Goal: Task Accomplishment & Management: Complete application form

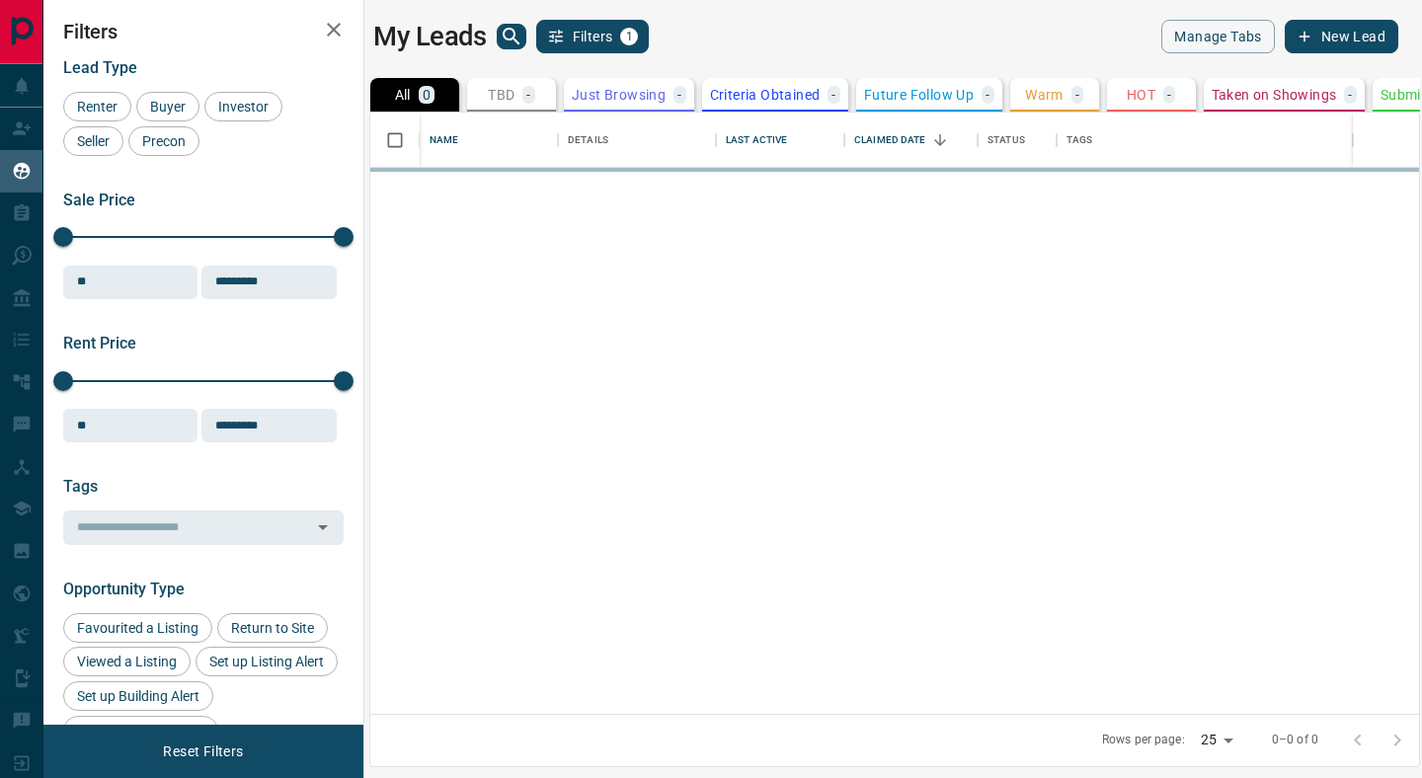
scroll to position [601, 1049]
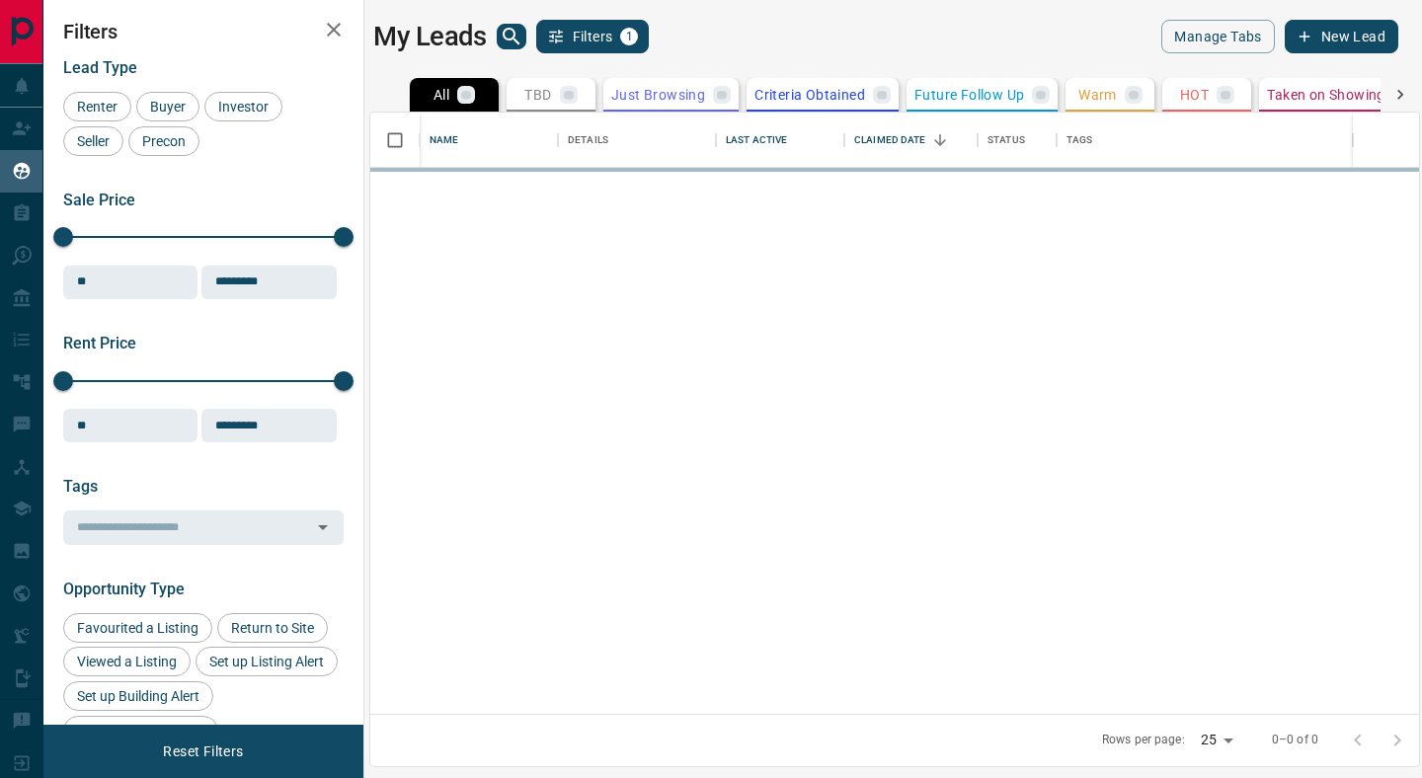
click at [1345, 38] on button "New Lead" at bounding box center [1342, 37] width 114 height 34
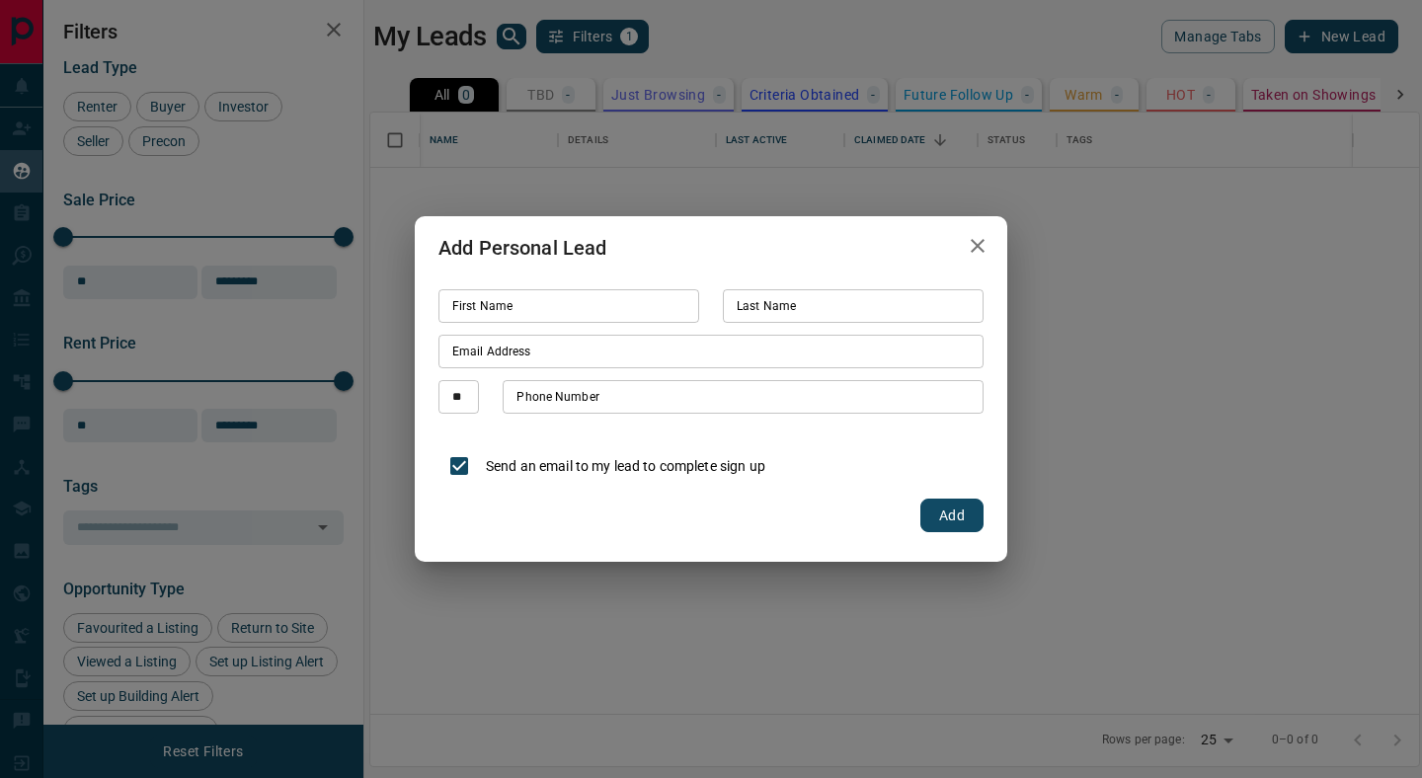
click at [509, 309] on div "First Name First Name" at bounding box center [569, 306] width 261 height 34
type input "******"
click at [792, 305] on div "Last Name Last Name" at bounding box center [853, 306] width 261 height 34
type input "*****"
click at [554, 359] on input "Email Address" at bounding box center [711, 352] width 545 height 34
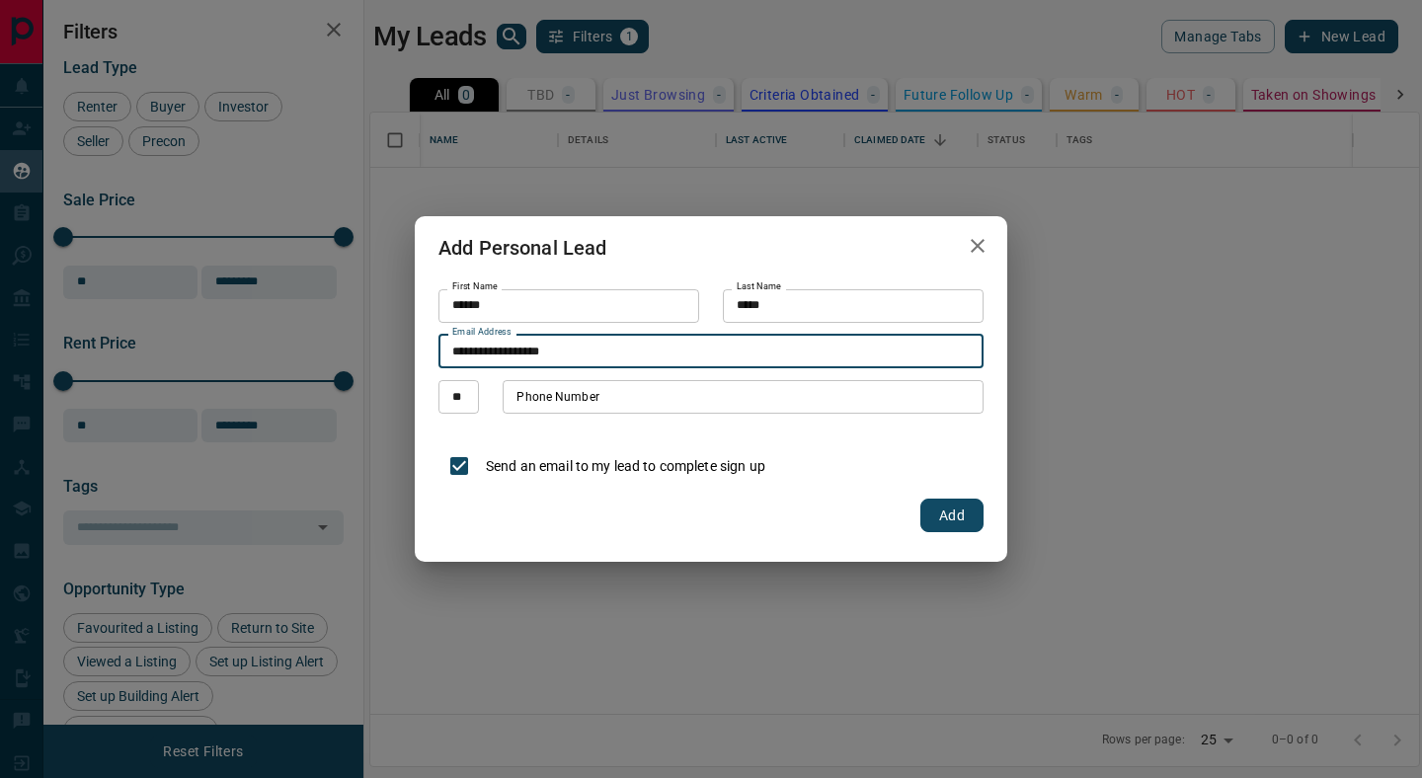
type input "**********"
click at [590, 403] on input "Phone Number" at bounding box center [743, 397] width 481 height 34
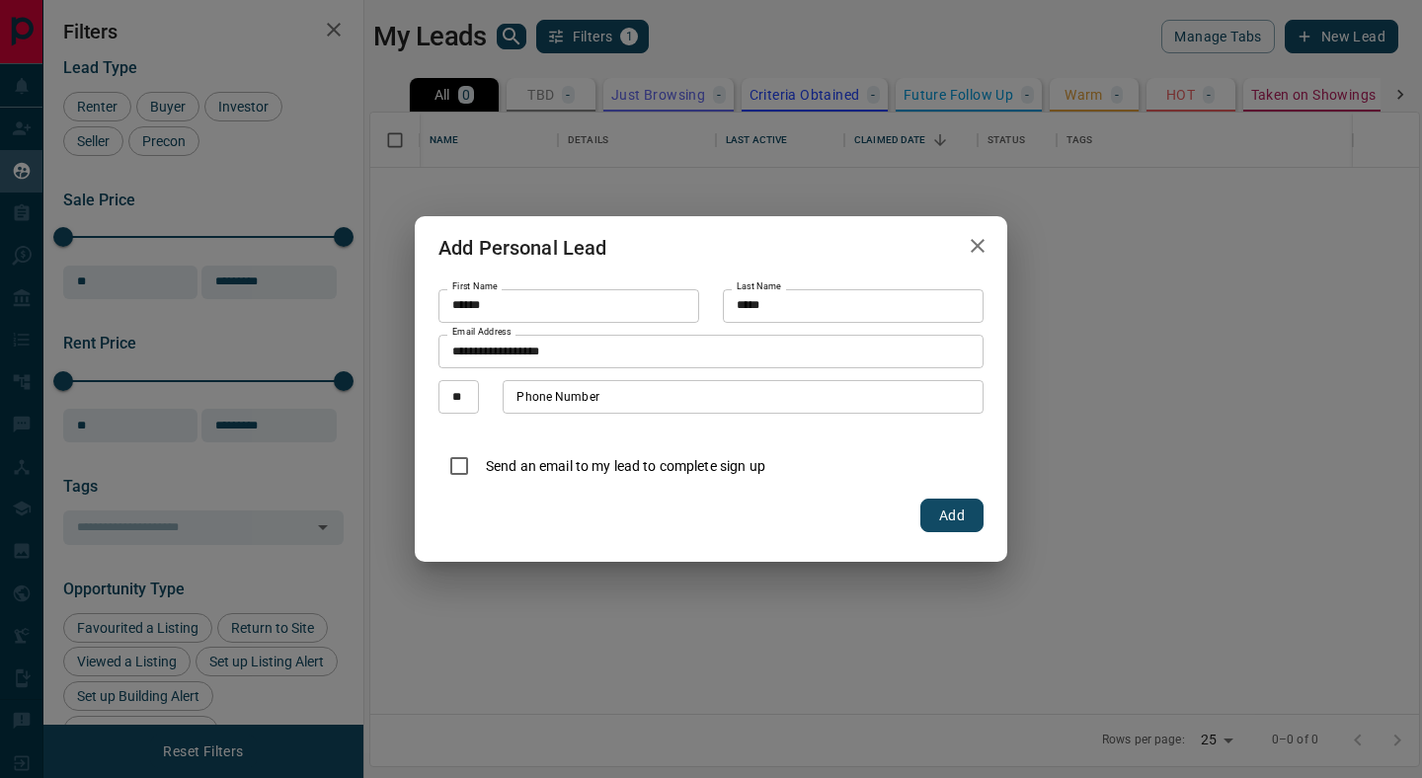
click at [574, 398] on div "Phone Number Phone Number" at bounding box center [743, 397] width 481 height 34
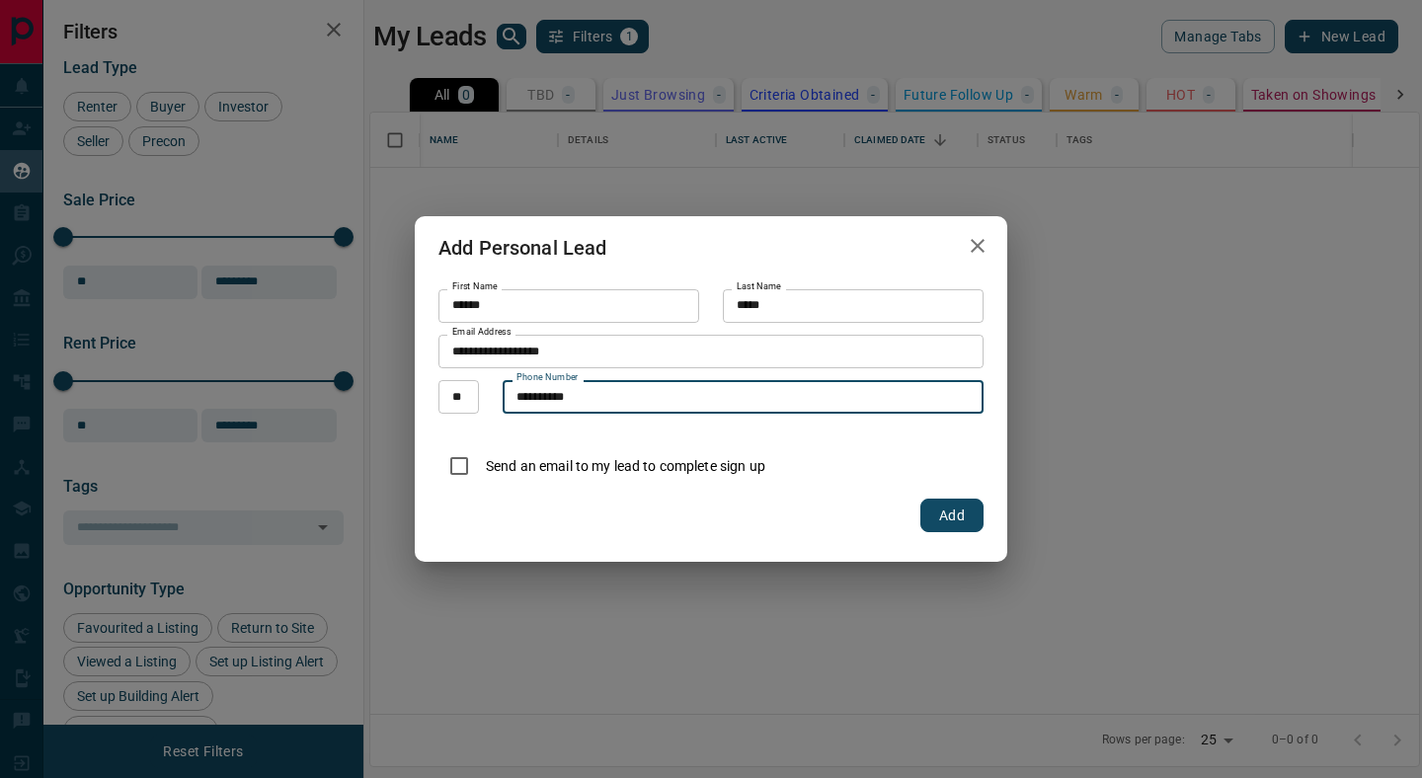
type input "**********"
click at [954, 521] on button "Add" at bounding box center [951, 516] width 63 height 34
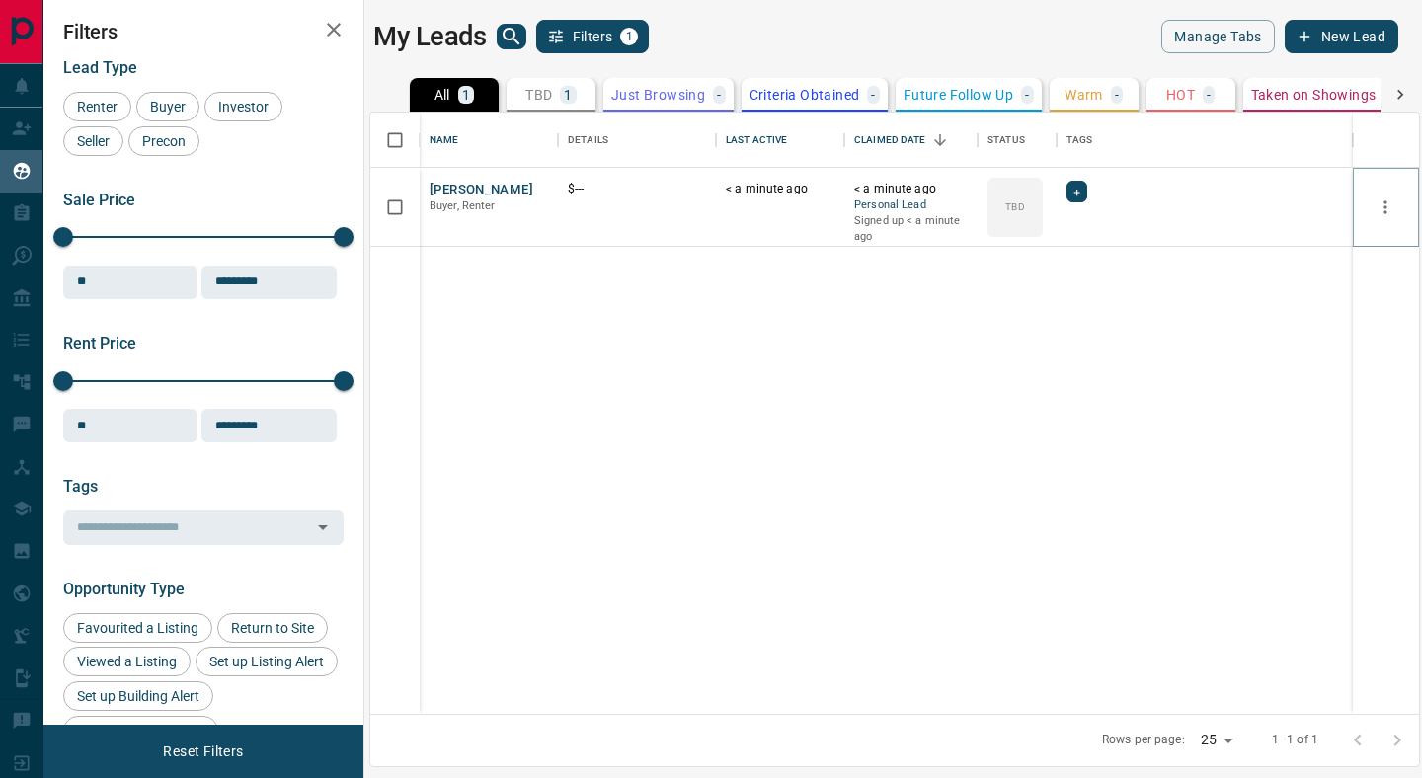
click at [1394, 208] on icon "more" at bounding box center [1386, 208] width 20 height 20
click at [1055, 328] on div "[PERSON_NAME] Buyer, Renter $--- < a minute ago < a minute ago Personal Lead Si…" at bounding box center [894, 441] width 1049 height 546
click at [1386, 207] on icon "more" at bounding box center [1386, 206] width 3 height 13
click at [743, 336] on div "[PERSON_NAME], Renter $--- 1 minute ago 1 minute ago Personal Lead Signed up 1 …" at bounding box center [894, 441] width 1049 height 546
click at [534, 191] on icon "Open in New Tab" at bounding box center [535, 189] width 16 height 16
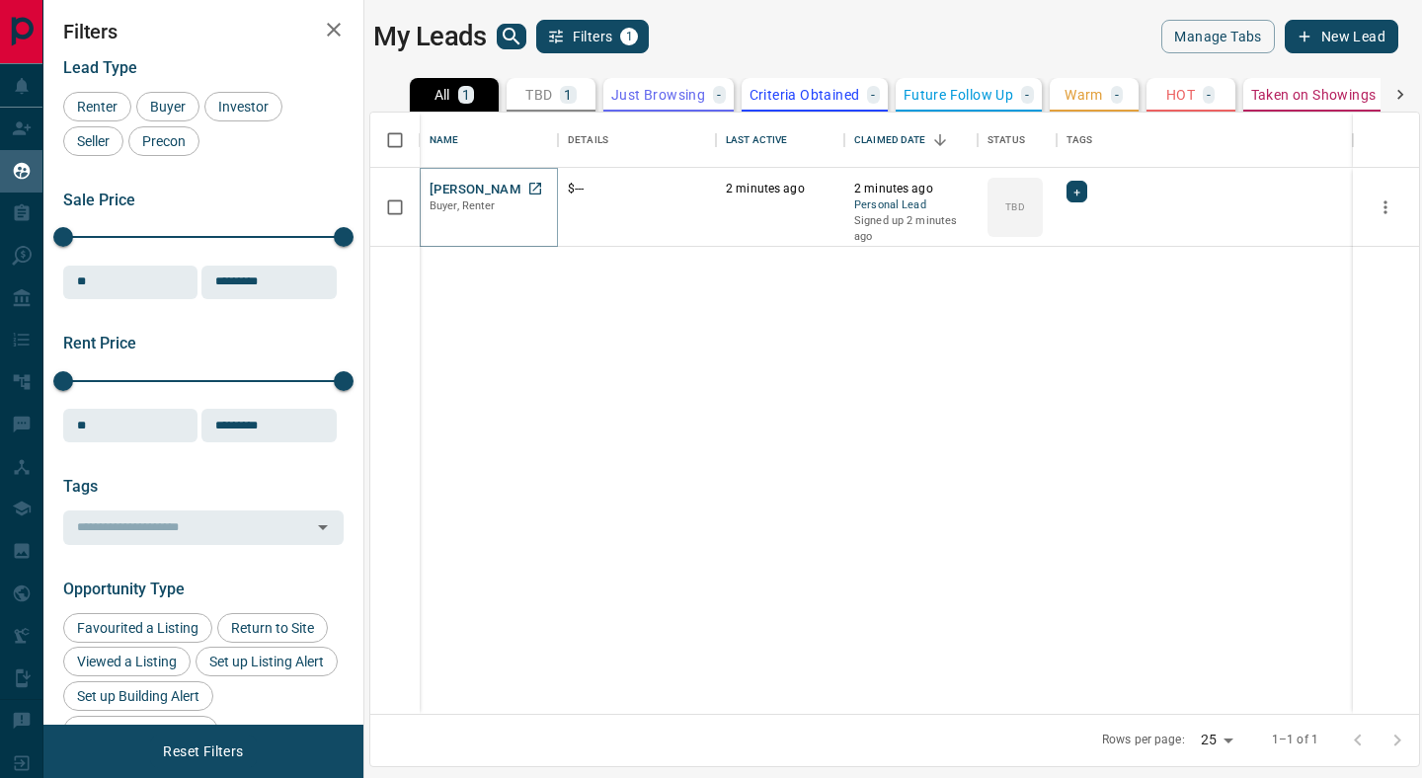
click at [464, 193] on button "[PERSON_NAME]" at bounding box center [482, 190] width 104 height 19
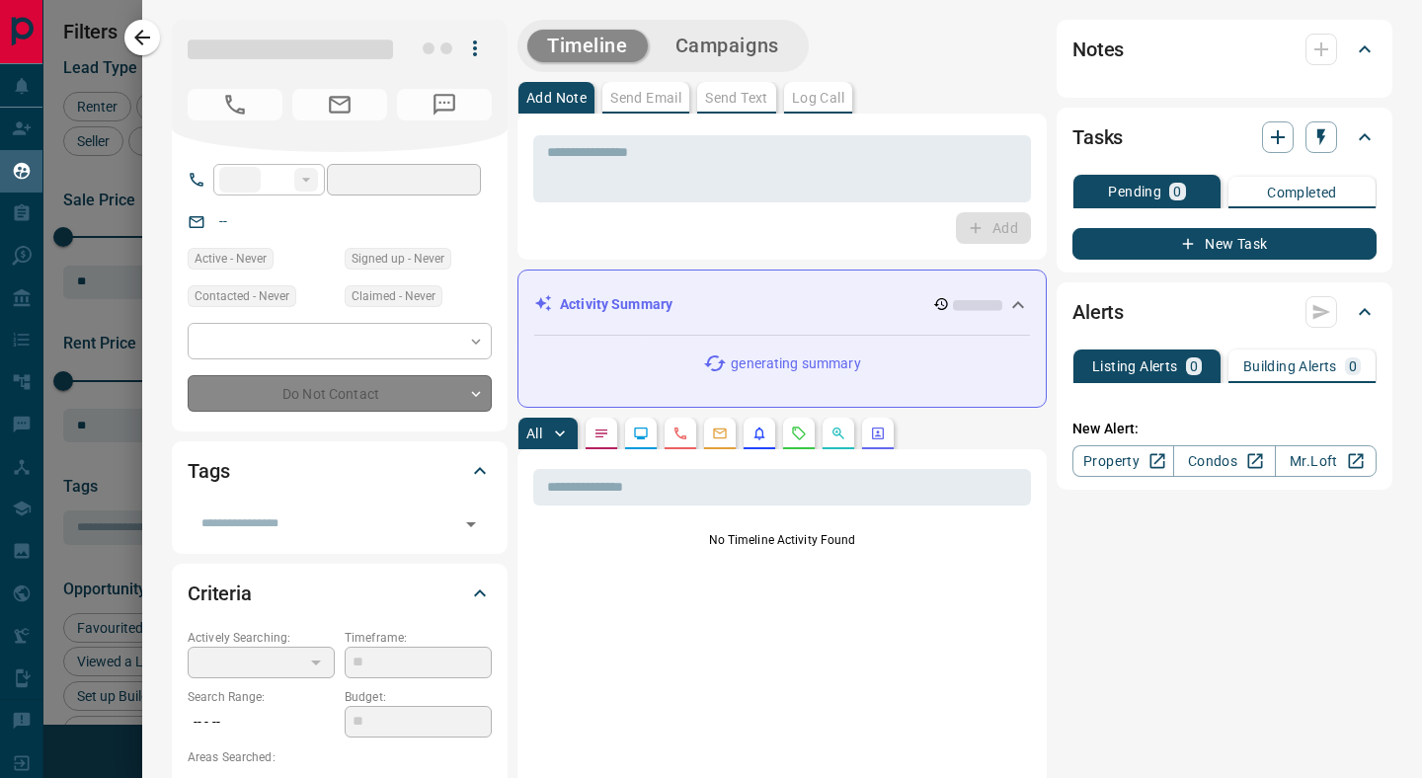
type input "**"
type input "**********"
type input "**"
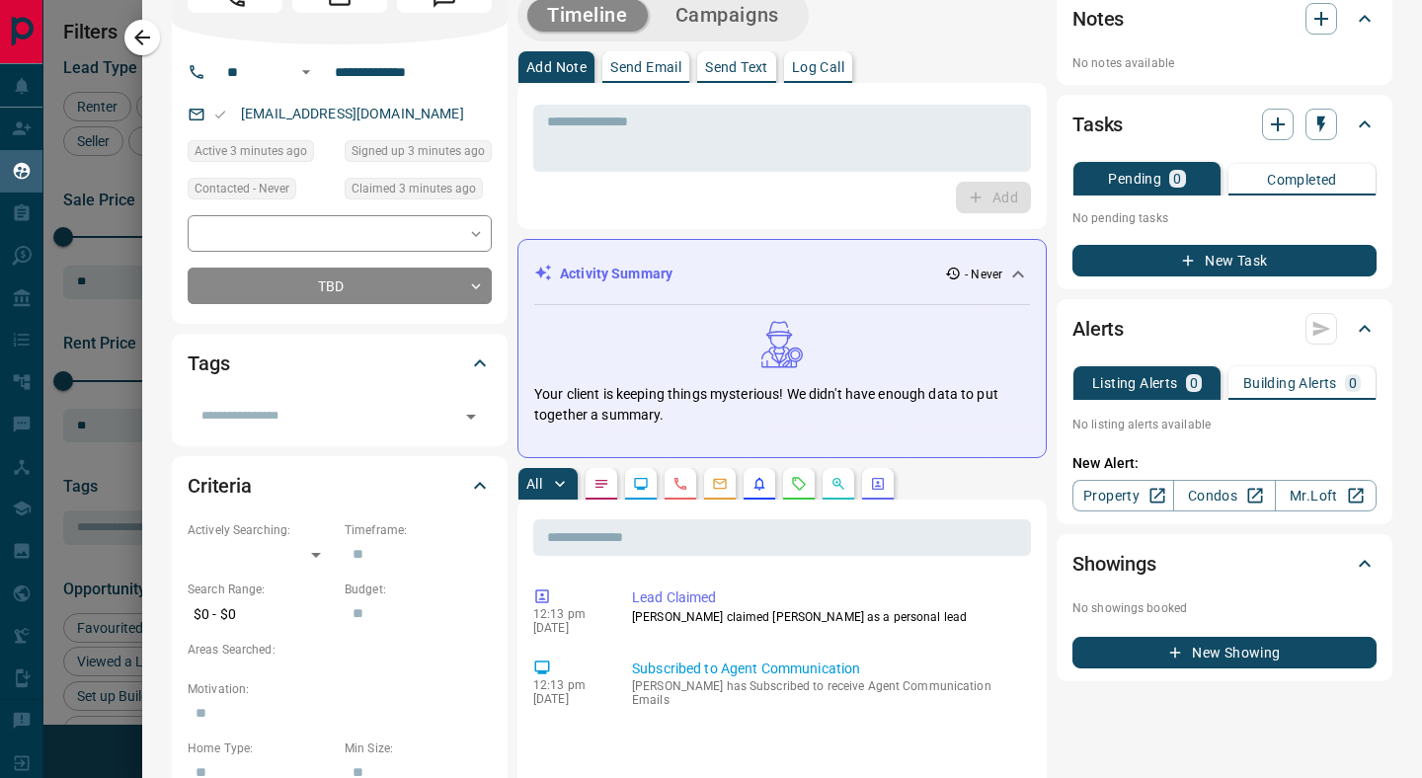
scroll to position [0, 0]
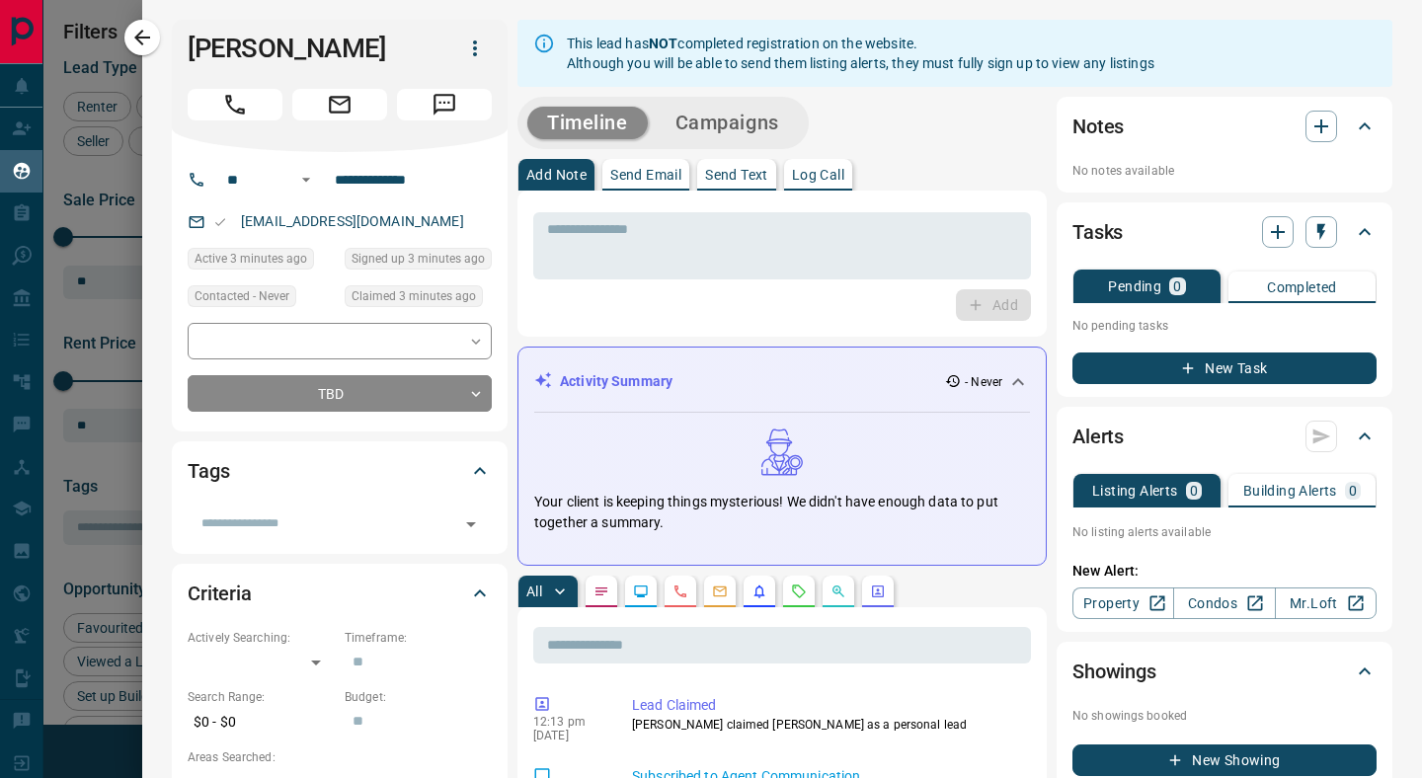
click at [472, 54] on icon "button" at bounding box center [475, 49] width 24 height 24
click at [409, 49] on div at bounding box center [711, 389] width 1422 height 778
click at [475, 52] on icon "button" at bounding box center [475, 48] width 4 height 16
click at [599, 310] on div at bounding box center [711, 389] width 1422 height 778
click at [371, 341] on body "Lead Transfers Claim Leads My Leads Tasks Opportunities Deals Campaigns Automat…" at bounding box center [711, 377] width 1422 height 754
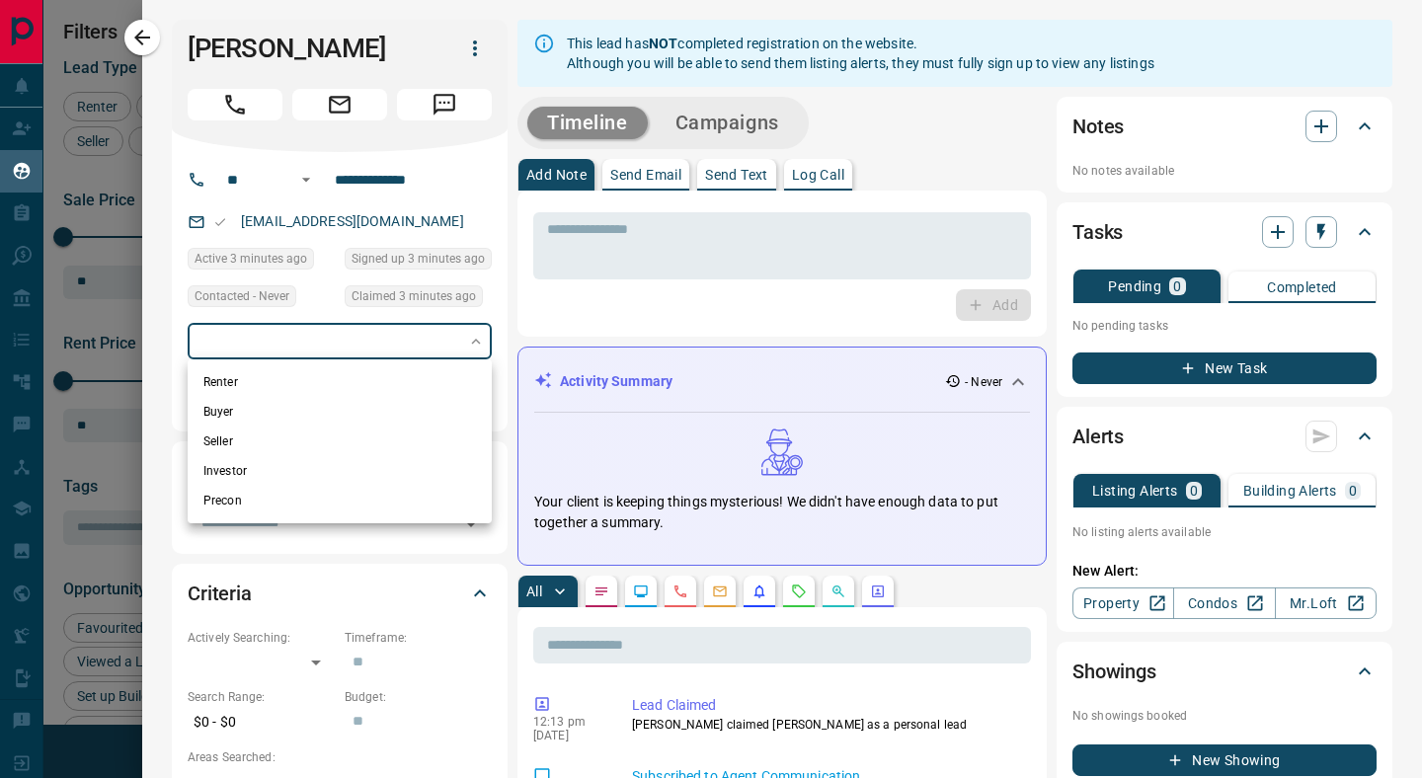
click at [254, 380] on li "Renter" at bounding box center [340, 382] width 304 height 30
type input "**********"
click at [515, 308] on div at bounding box center [711, 389] width 1422 height 778
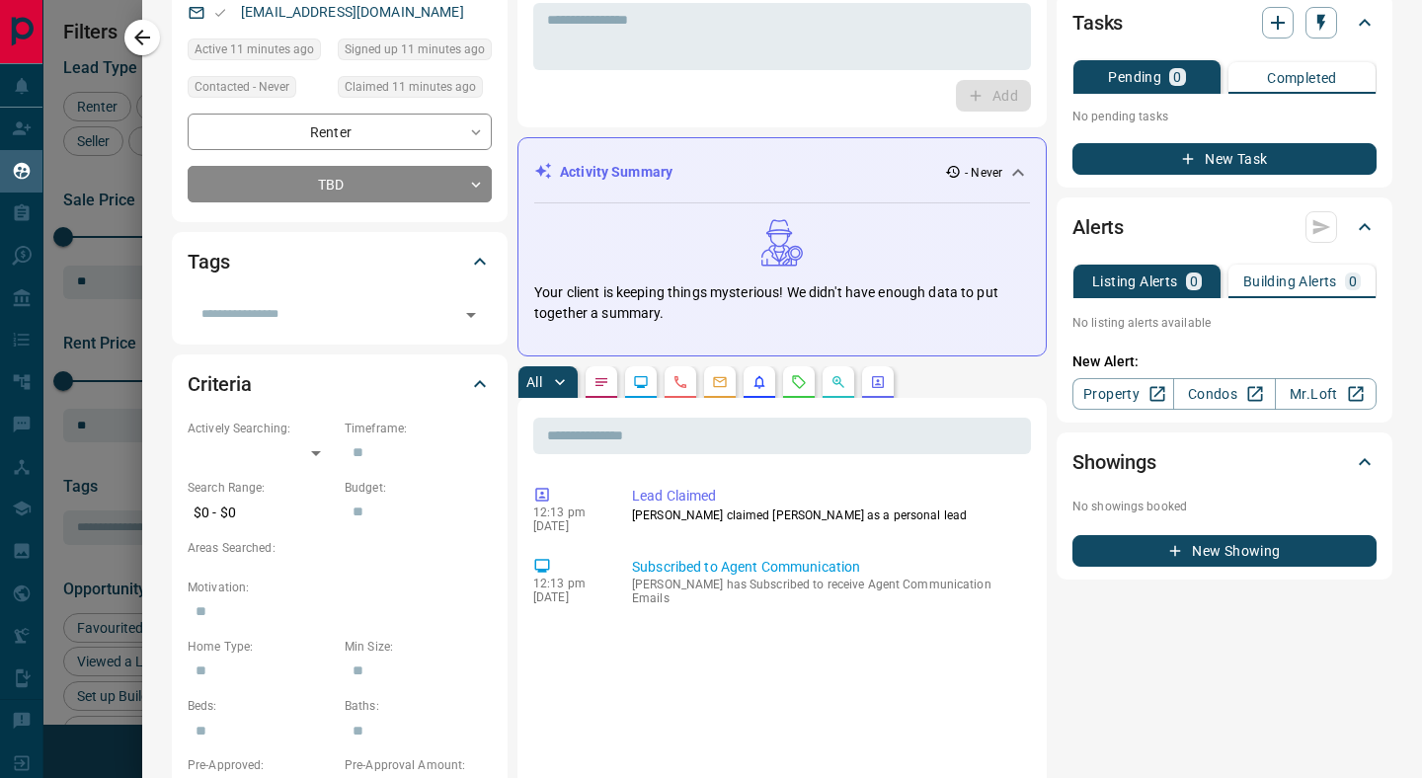
scroll to position [212, 0]
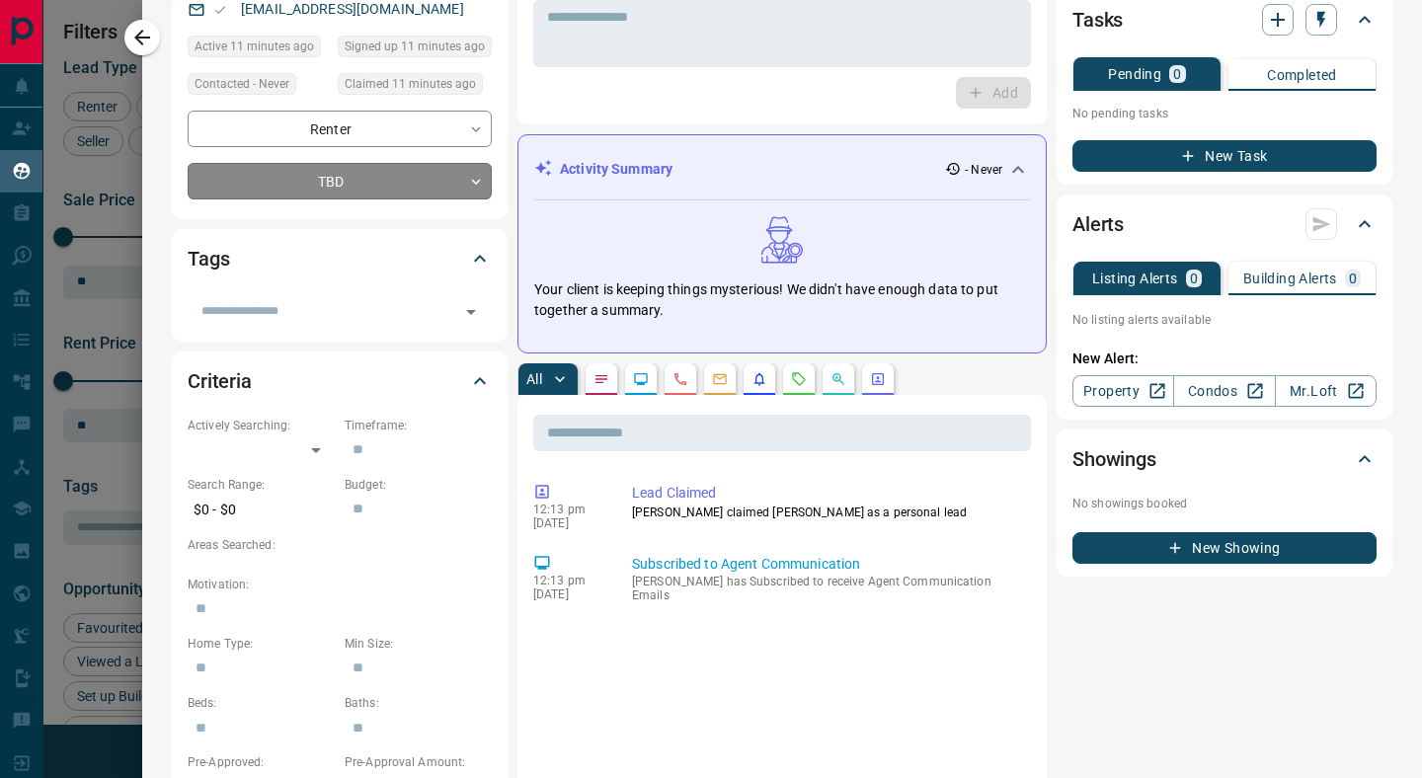
click at [394, 193] on body "Lead Transfers Claim Leads My Leads Tasks Opportunities Deals Campaigns Automat…" at bounding box center [711, 377] width 1422 height 754
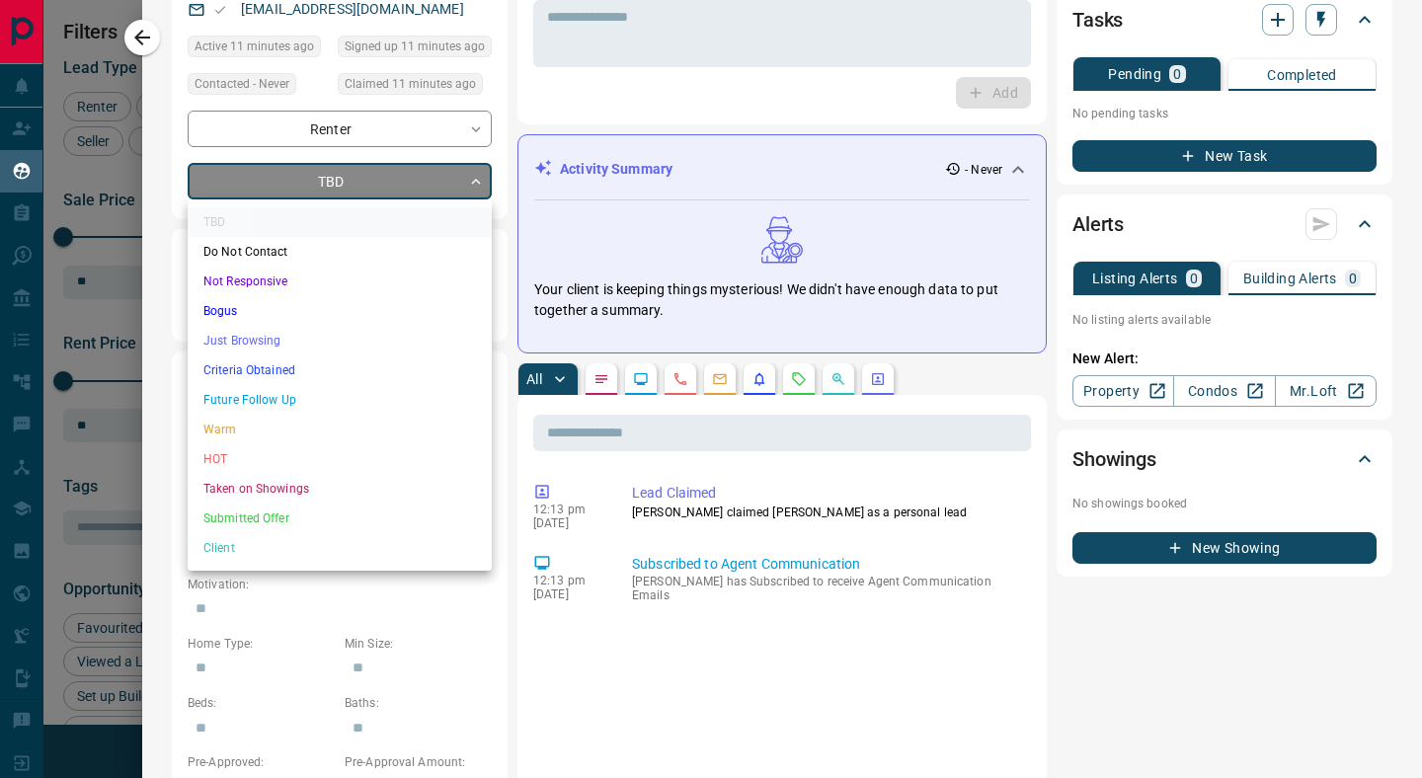
click at [462, 607] on div at bounding box center [711, 389] width 1422 height 778
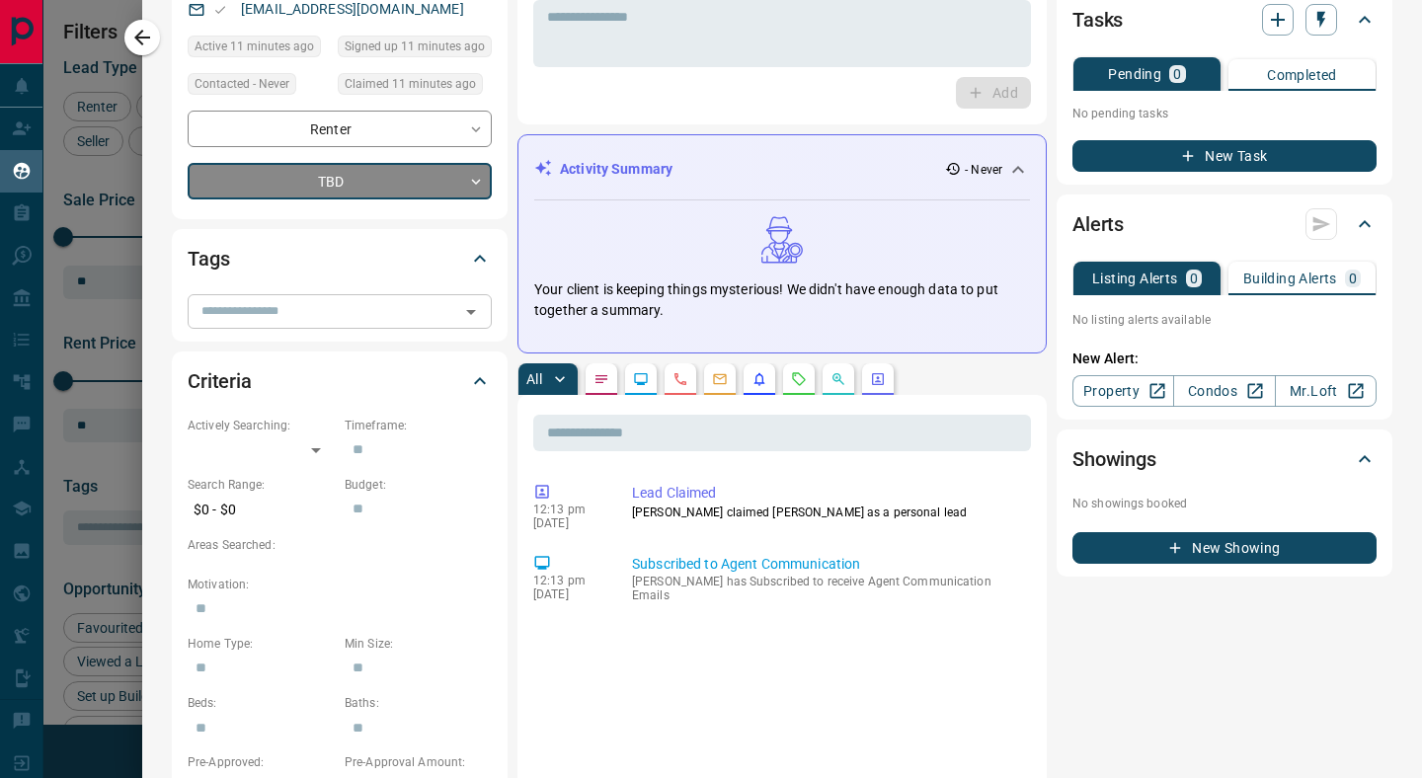
click at [276, 320] on input "text" at bounding box center [324, 311] width 260 height 22
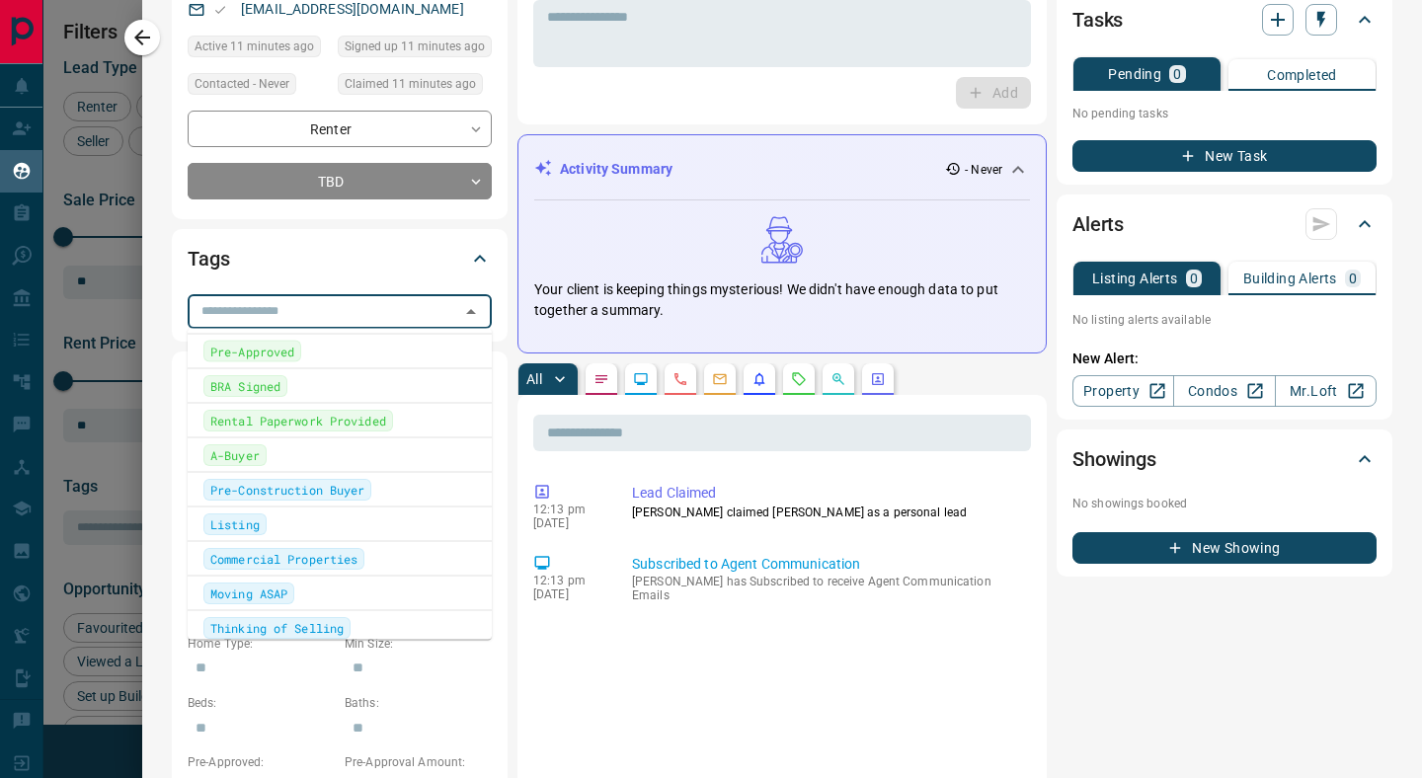
scroll to position [70, 0]
click at [508, 355] on div "**********" at bounding box center [782, 744] width 1221 height 1875
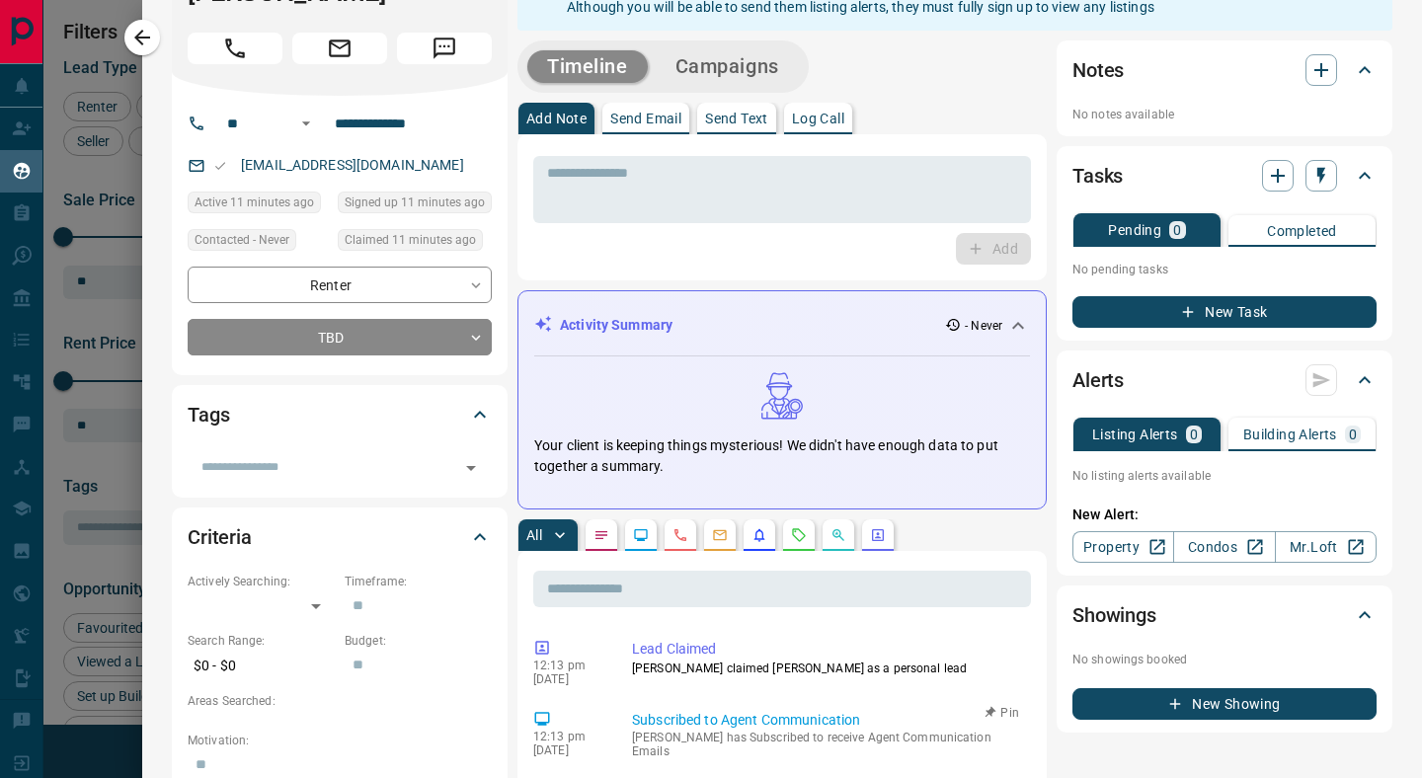
scroll to position [0, 0]
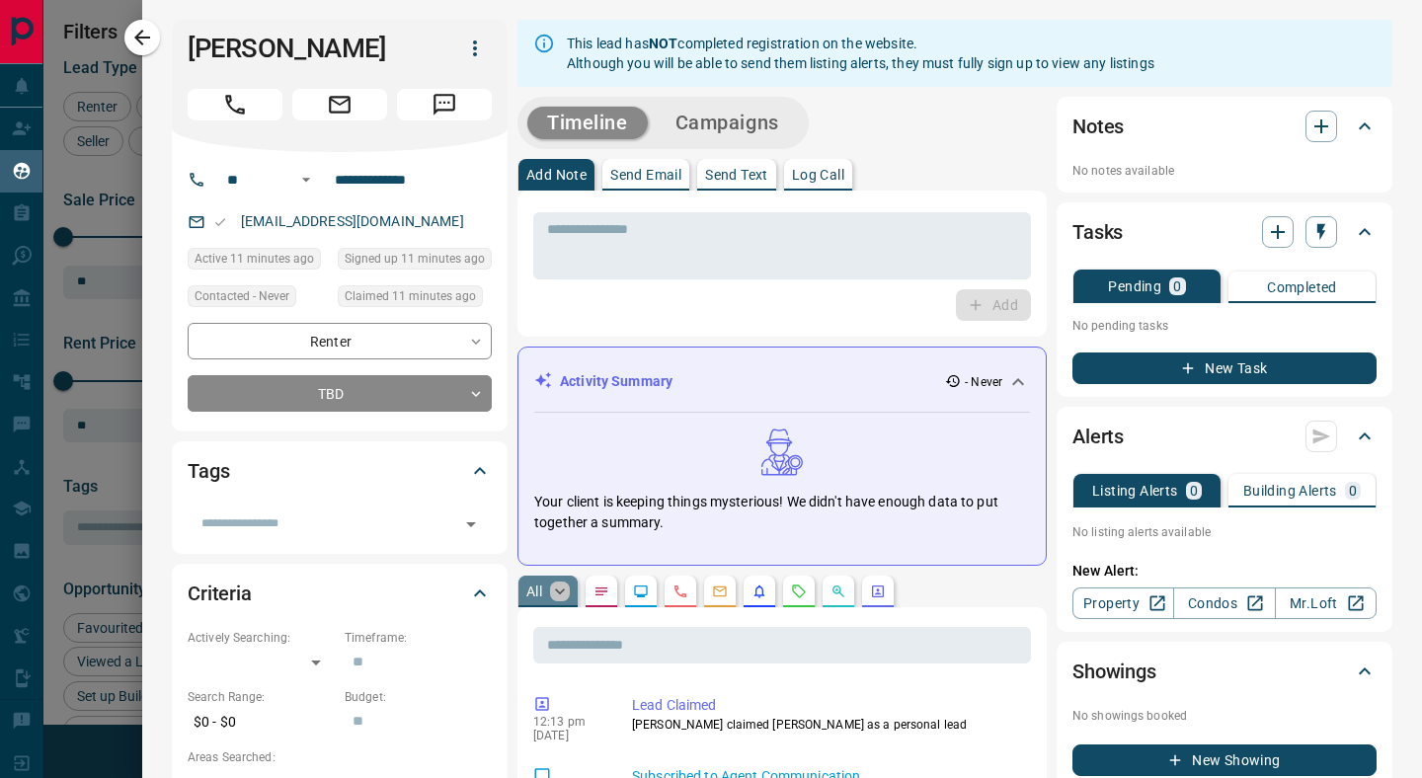
click at [556, 591] on icon "button" at bounding box center [560, 592] width 10 height 6
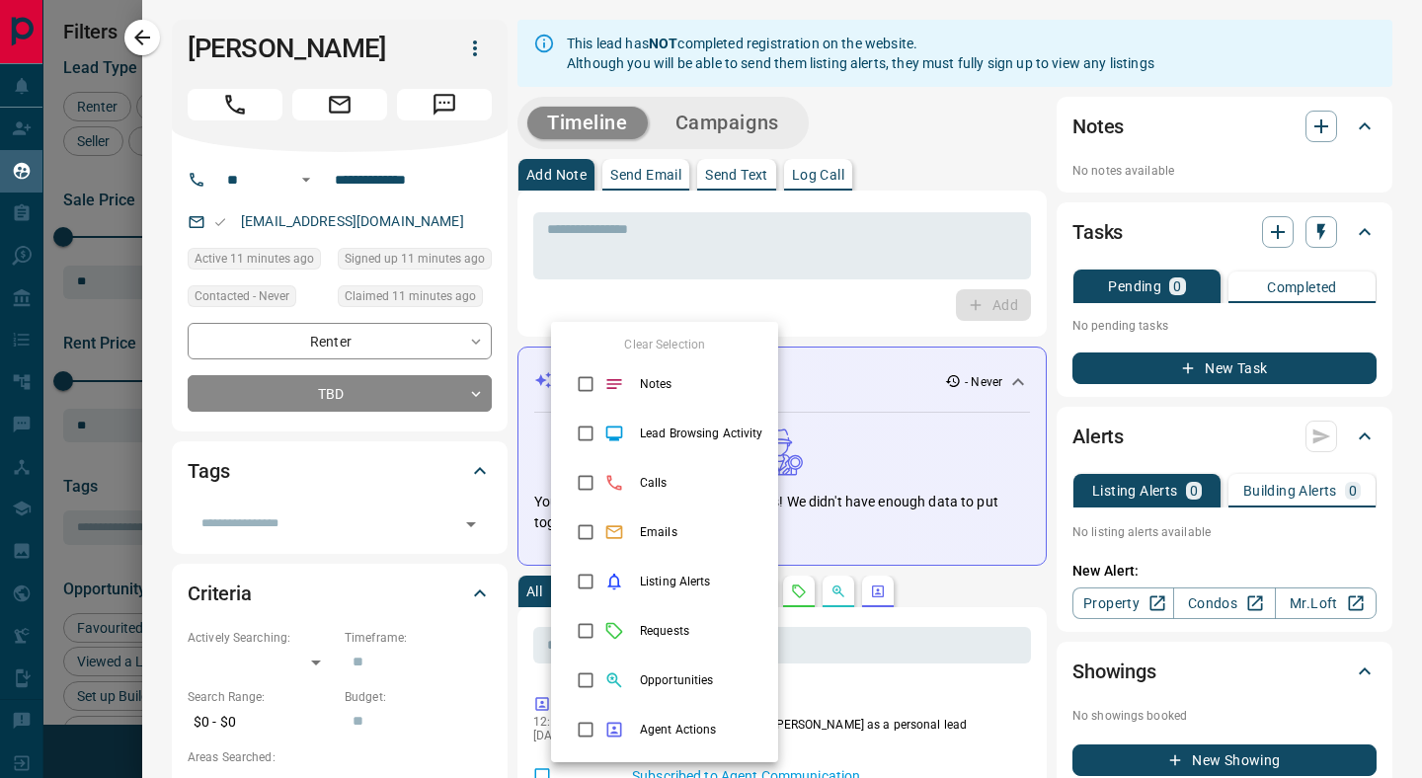
click at [787, 313] on div at bounding box center [711, 389] width 1422 height 778
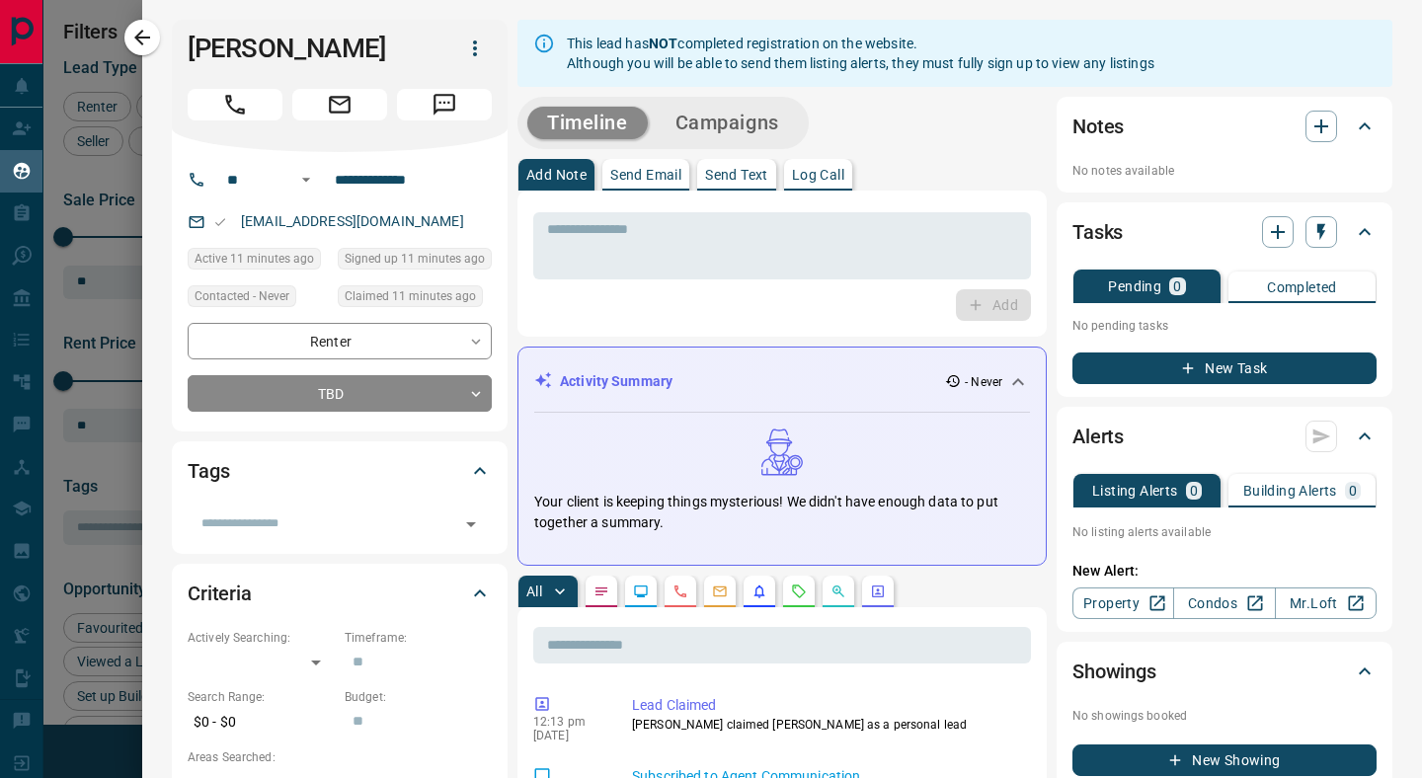
click at [740, 130] on button "Campaigns" at bounding box center [727, 123] width 143 height 33
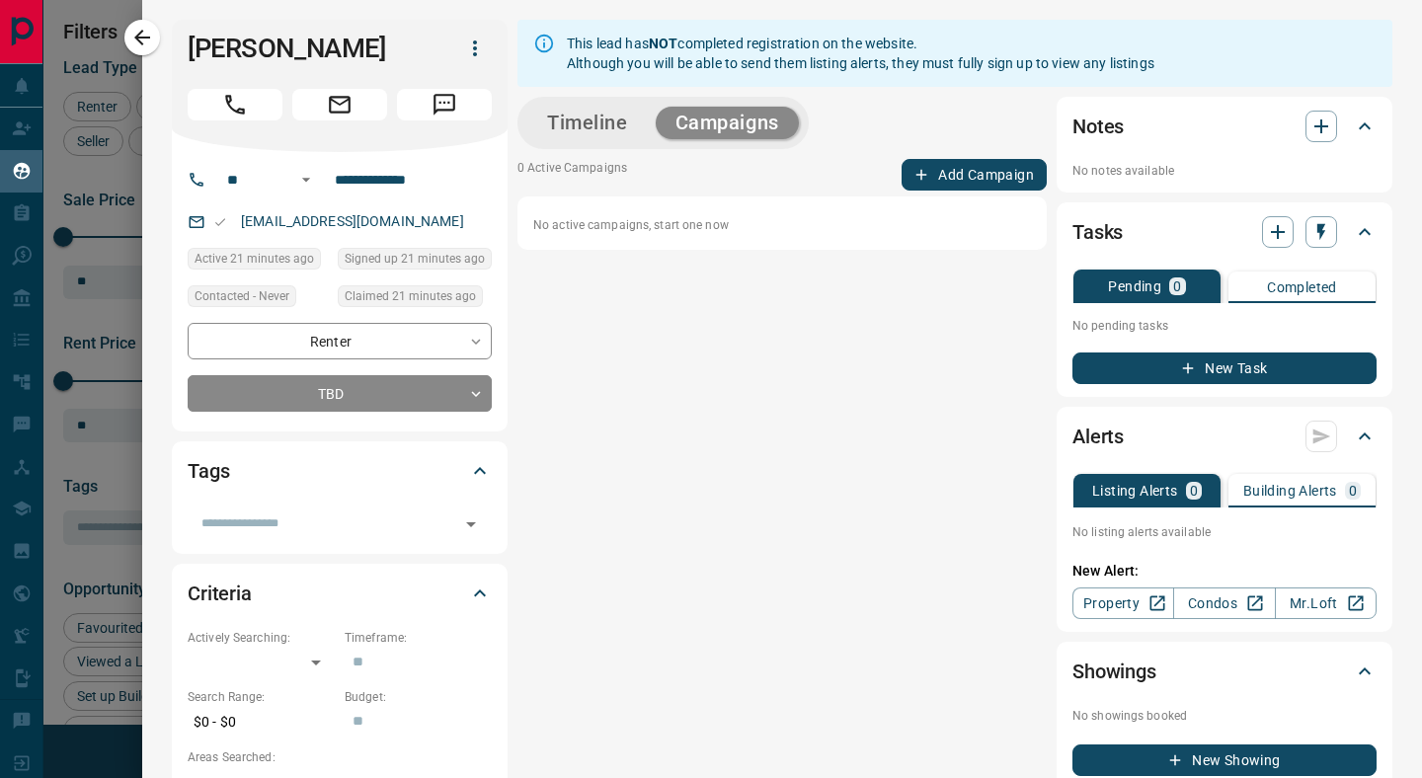
click at [595, 126] on button "Timeline" at bounding box center [587, 123] width 120 height 33
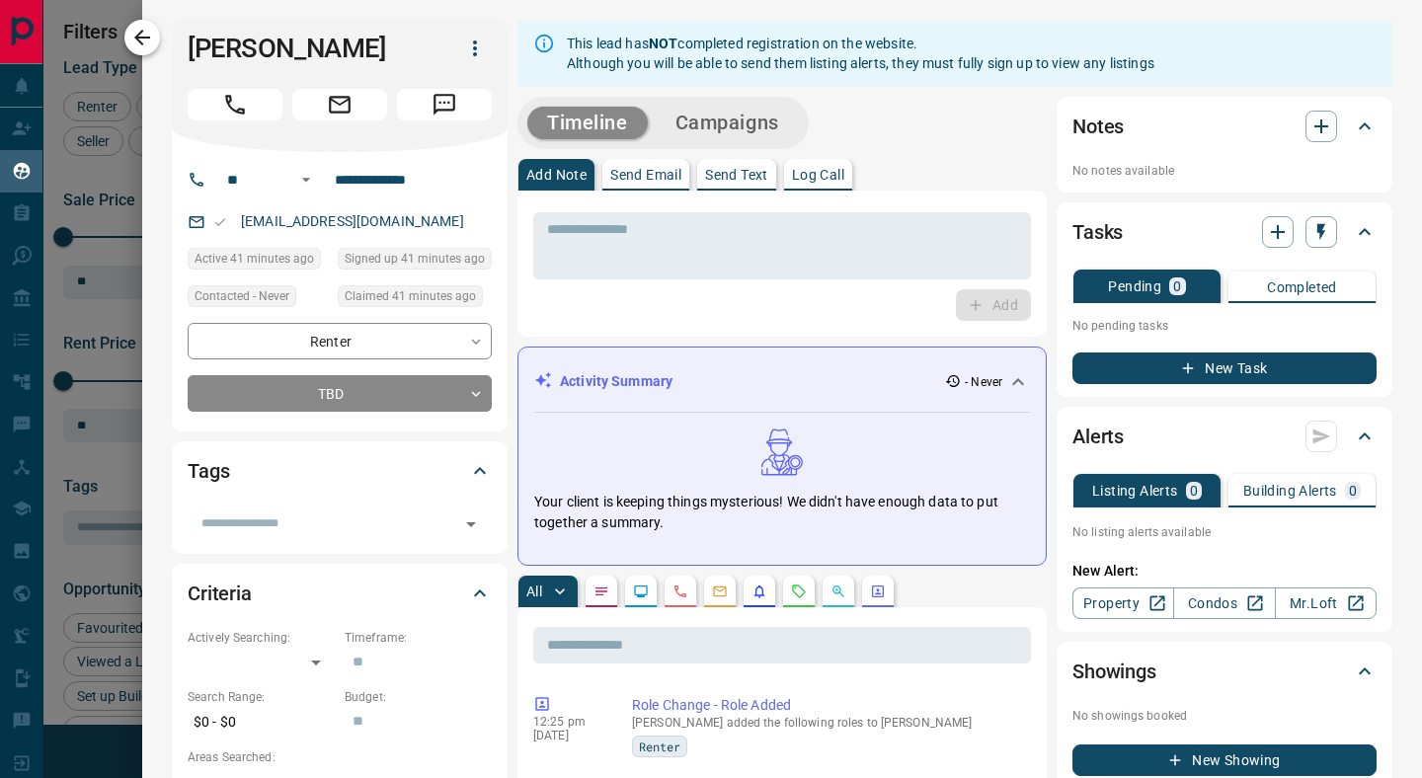
click at [135, 41] on icon "button" at bounding box center [142, 38] width 24 height 24
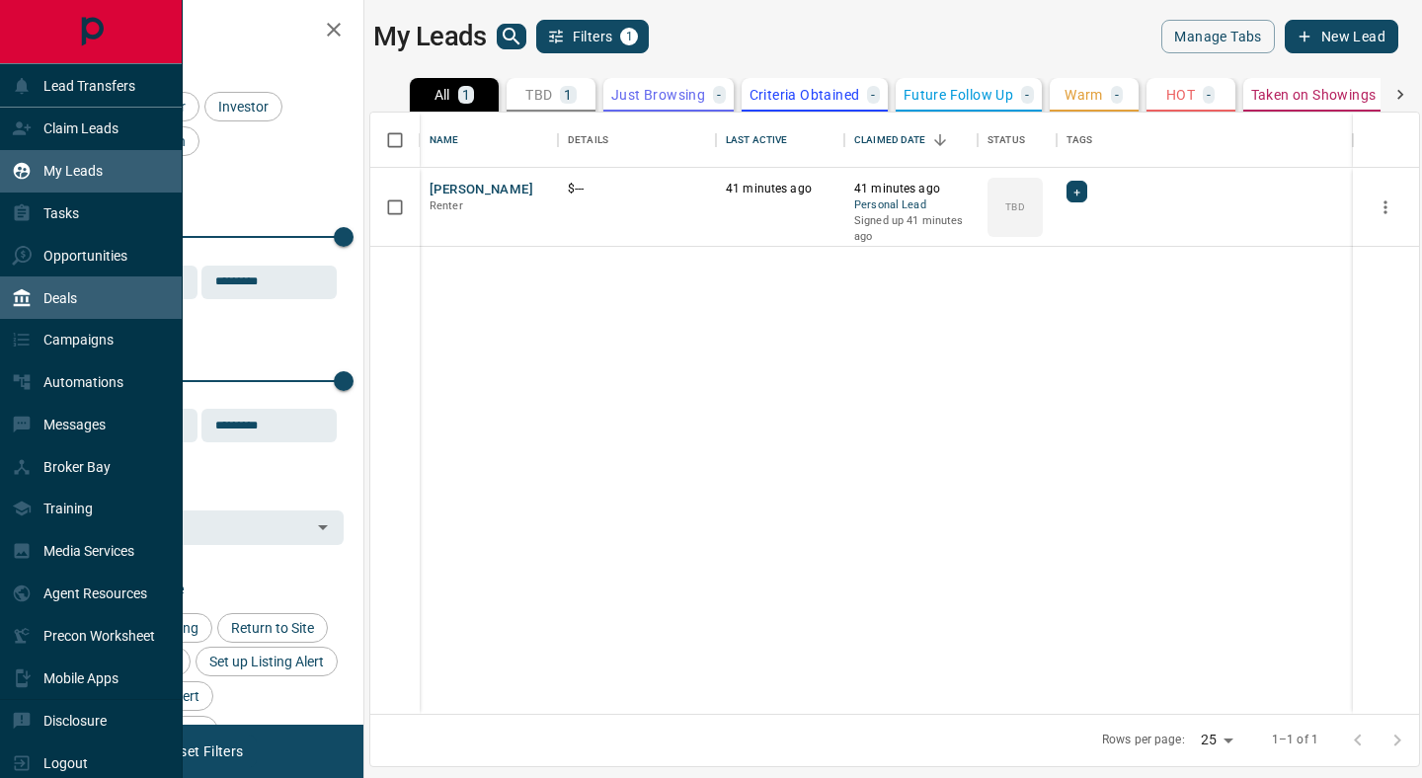
click at [44, 295] on p "Deals" at bounding box center [60, 298] width 34 height 16
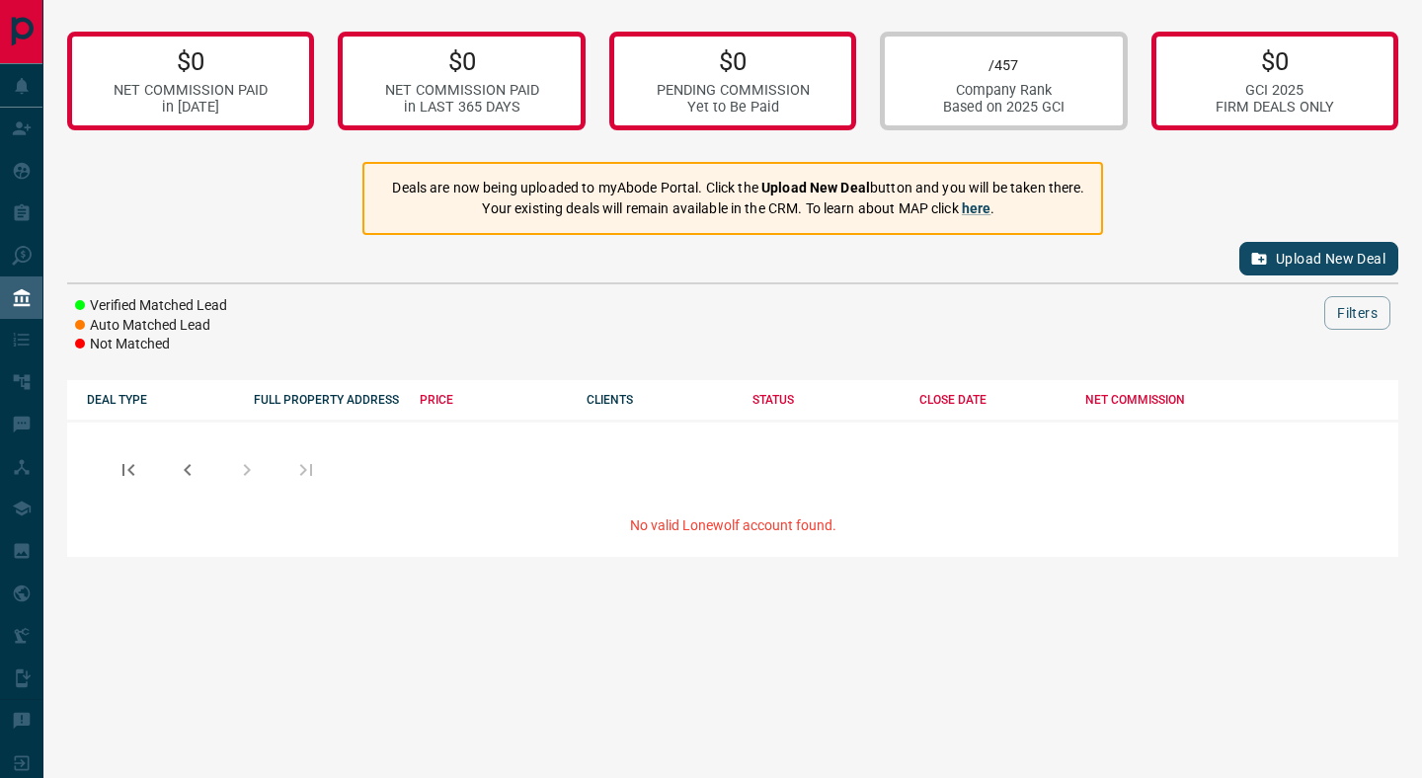
click at [1324, 262] on button "Upload New Deal" at bounding box center [1318, 259] width 159 height 34
click at [1230, 203] on div "$0 NET COMMISSION PAID in [DATE] $0 NET COMMISSION PAID in LAST 365 DAYS $0 PEN…" at bounding box center [732, 288] width 1379 height 577
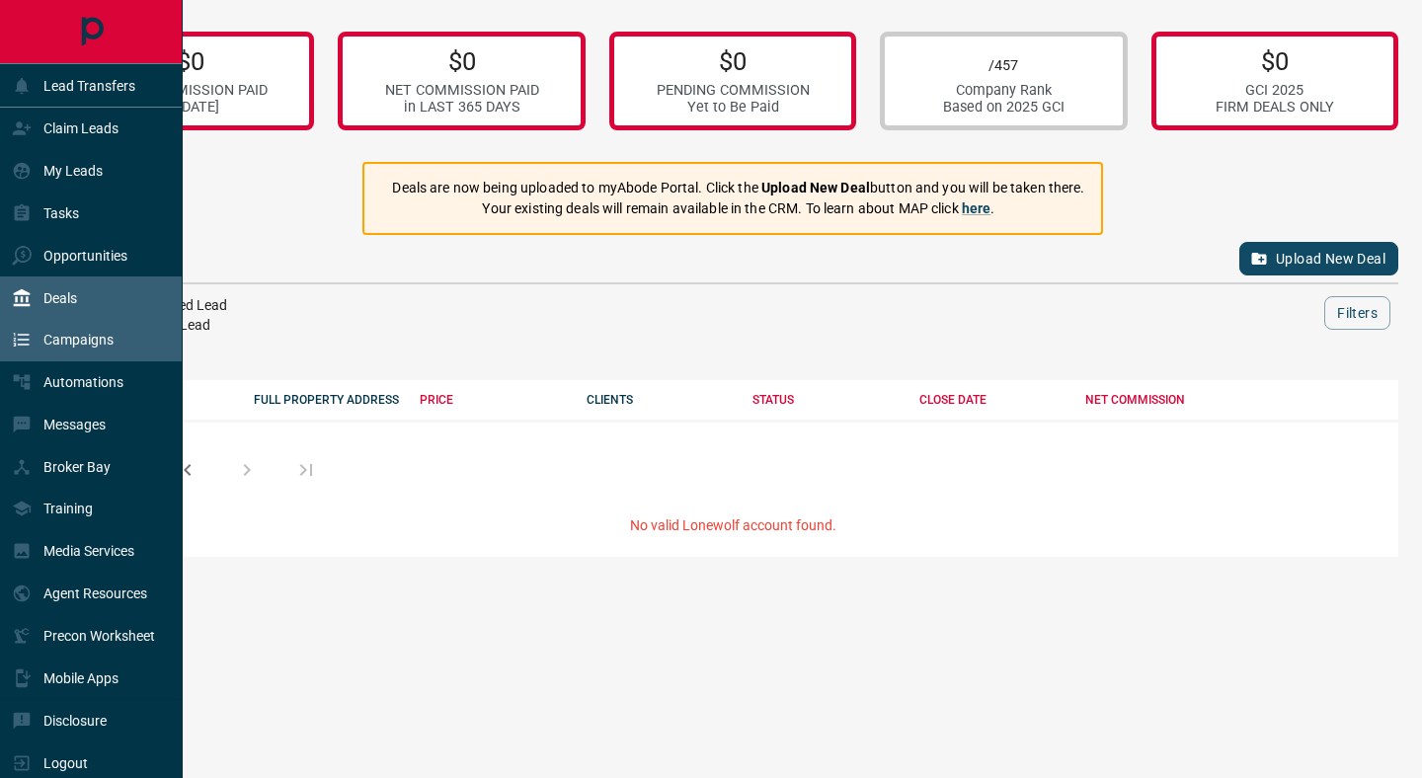
click at [81, 343] on p "Campaigns" at bounding box center [78, 340] width 70 height 16
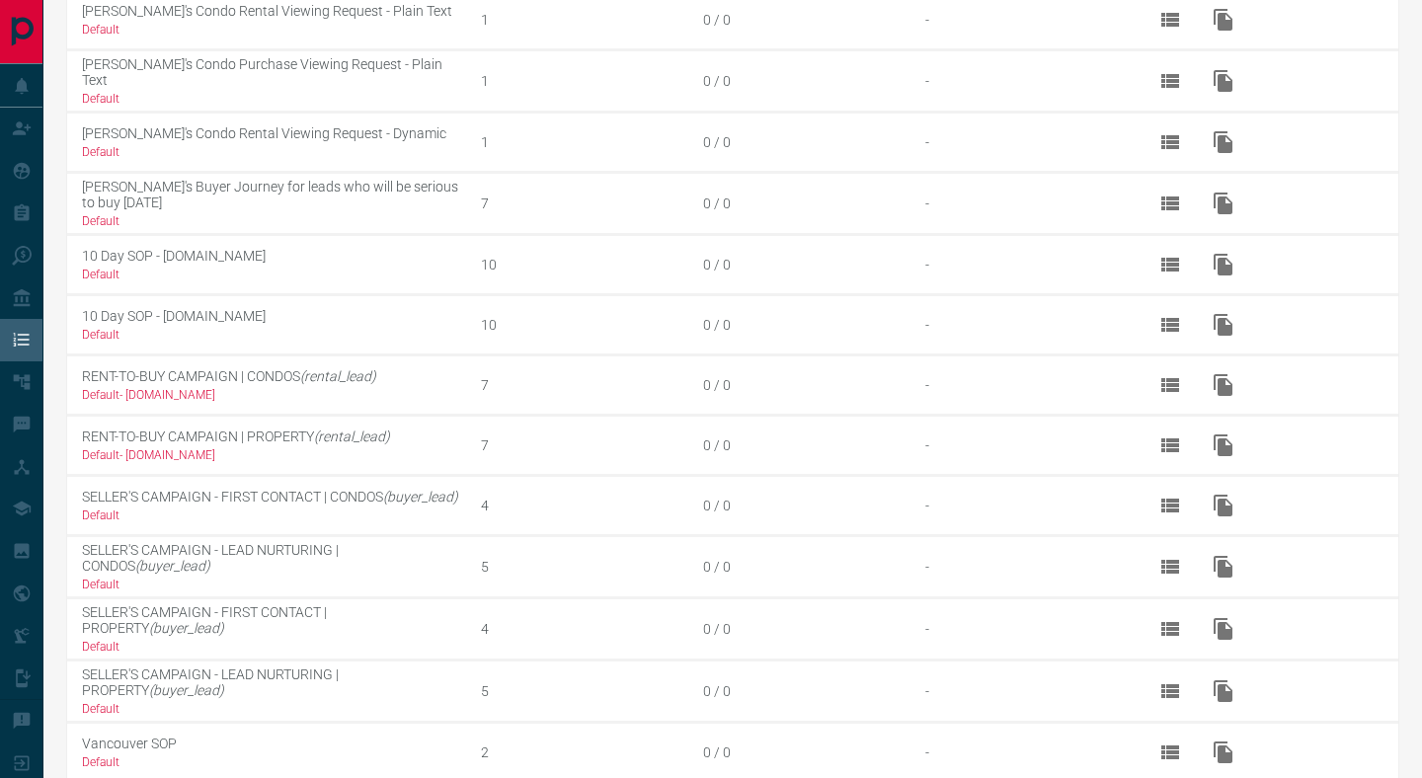
scroll to position [912, 0]
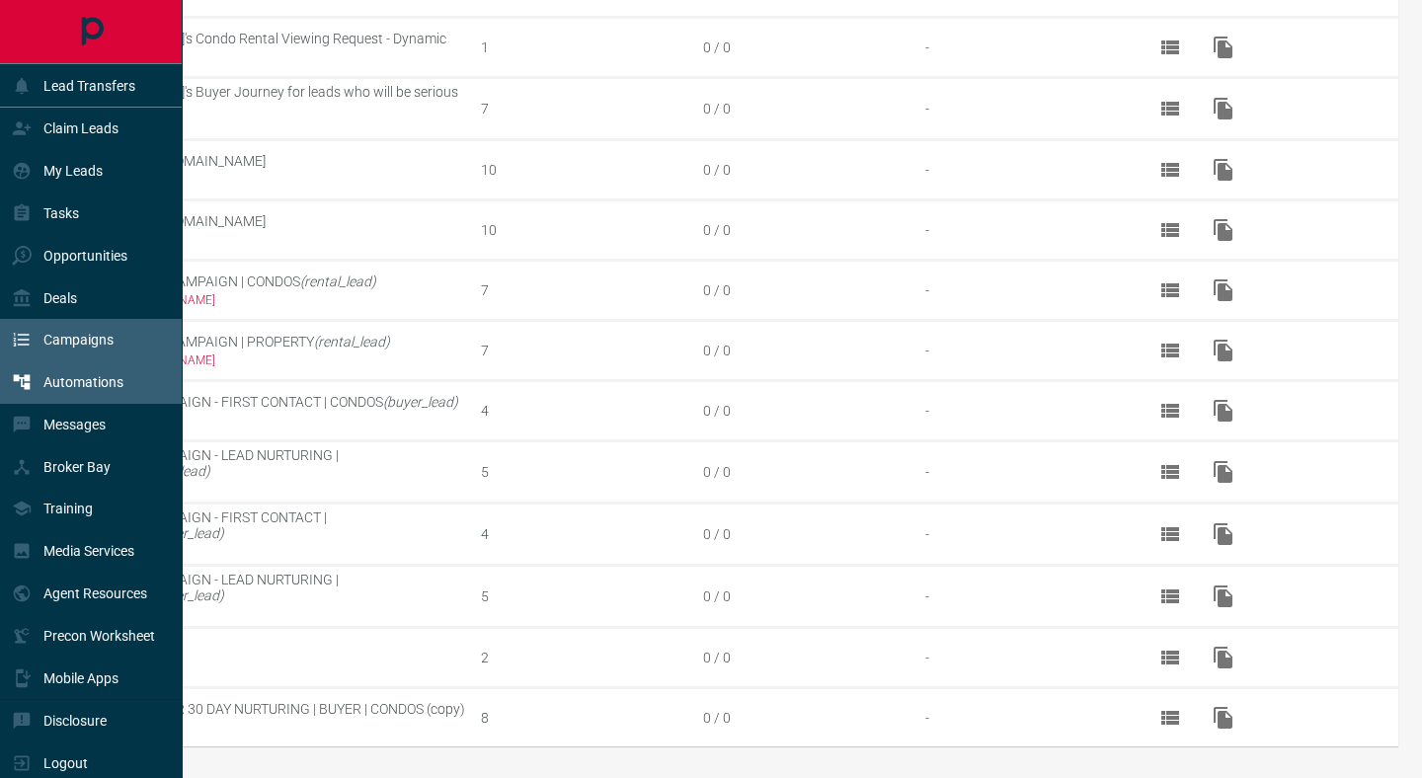
click at [77, 388] on p "Automations" at bounding box center [83, 382] width 80 height 16
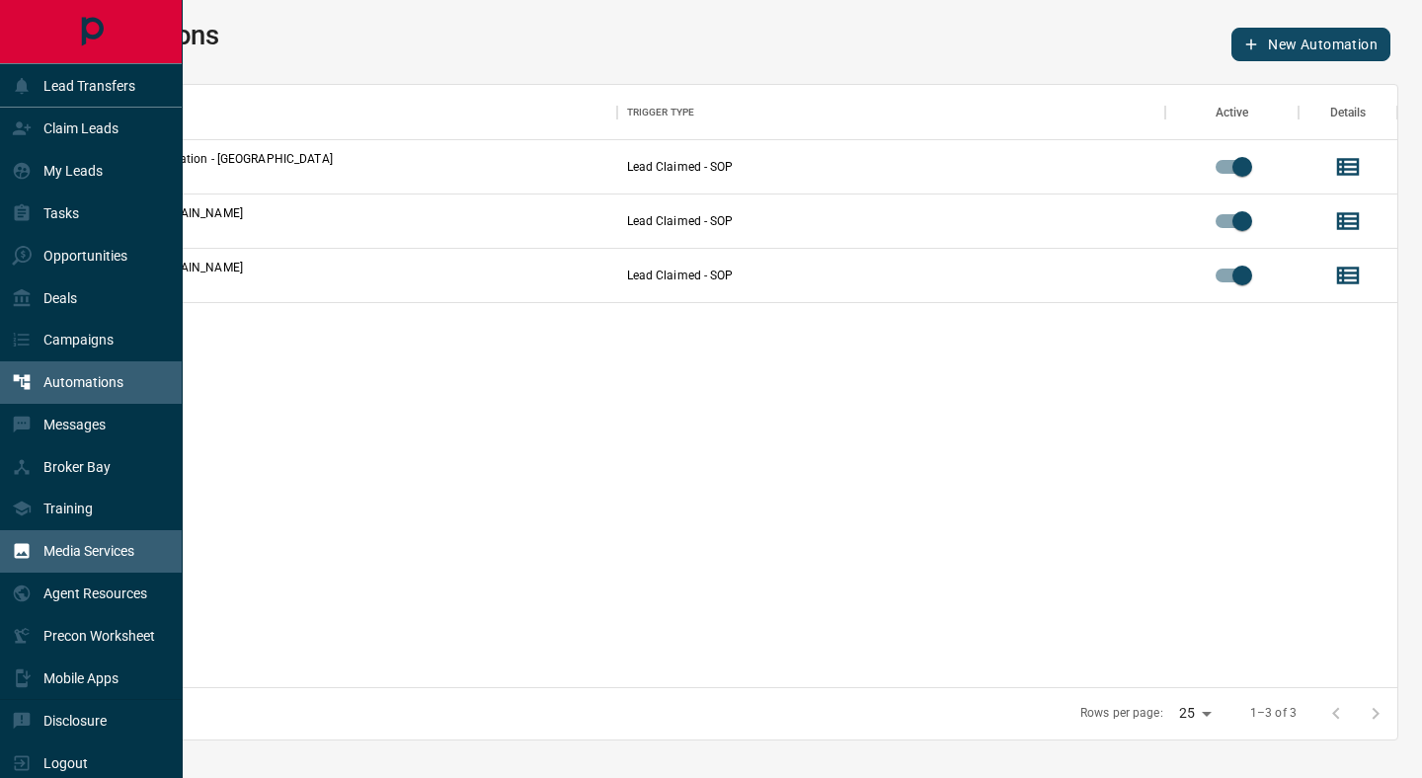
scroll to position [7, 0]
